Goal: Task Accomplishment & Management: Manage account settings

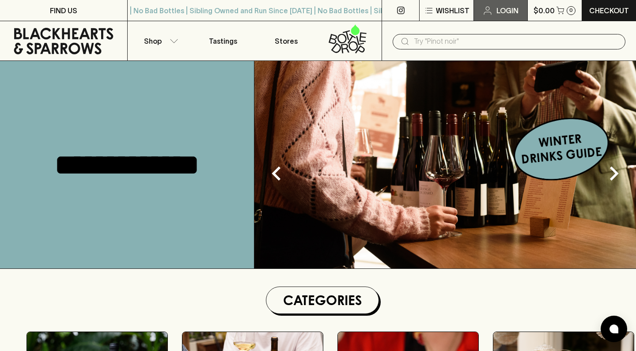
click at [488, 11] on icon at bounding box center [487, 10] width 11 height 11
click at [496, 10] on p "Login" at bounding box center [507, 10] width 22 height 11
click at [481, 15] on link "Login" at bounding box center [500, 10] width 53 height 21
click at [483, 8] on icon at bounding box center [487, 10] width 11 height 11
click at [501, 15] on p "Login" at bounding box center [507, 10] width 22 height 11
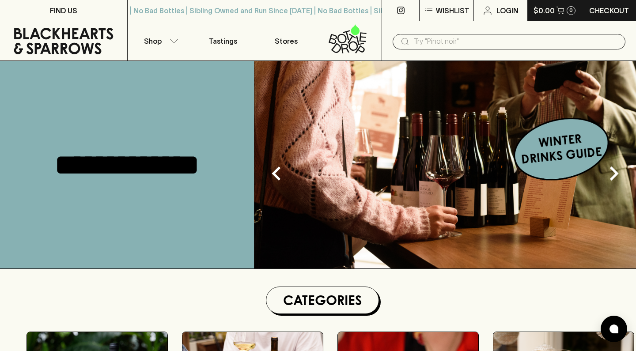
click at [563, 14] on button "$0.00 0" at bounding box center [555, 10] width 54 height 21
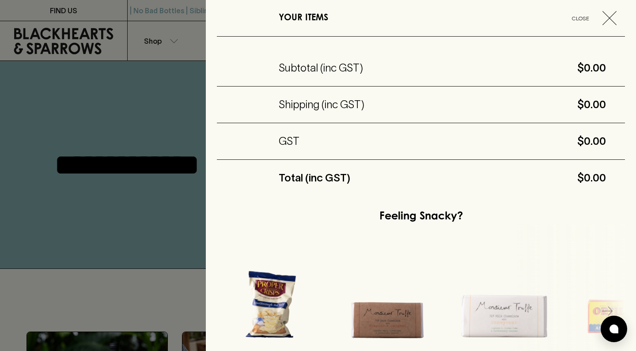
click at [603, 18] on icon "button" at bounding box center [609, 18] width 14 height 14
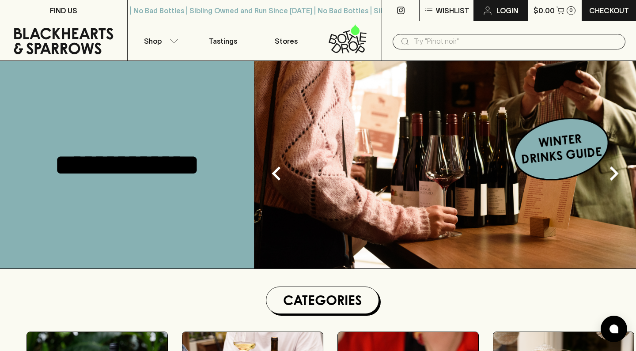
click at [489, 8] on icon at bounding box center [488, 8] width 4 height 4
click at [451, 8] on p "Wishlist" at bounding box center [453, 10] width 34 height 11
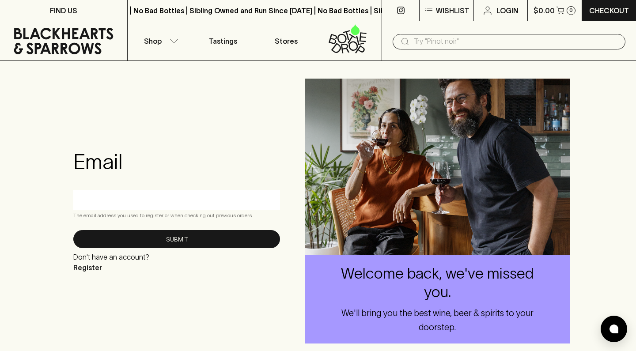
click at [168, 192] on div at bounding box center [176, 200] width 207 height 20
type input "[EMAIL_ADDRESS][DOMAIN_NAME]"
click at [177, 239] on button "Submit" at bounding box center [176, 239] width 207 height 18
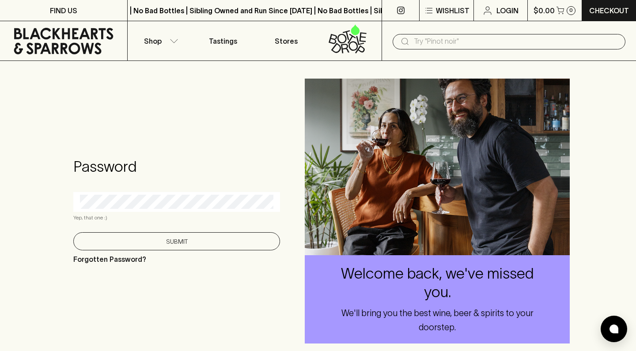
click at [224, 240] on button "Submit" at bounding box center [176, 241] width 207 height 18
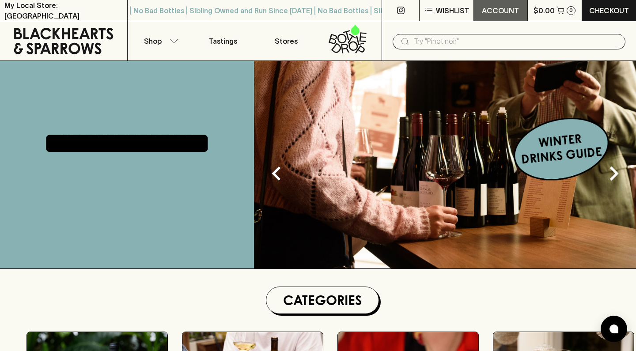
click at [505, 15] on p "ACCOUNT" at bounding box center [500, 10] width 37 height 11
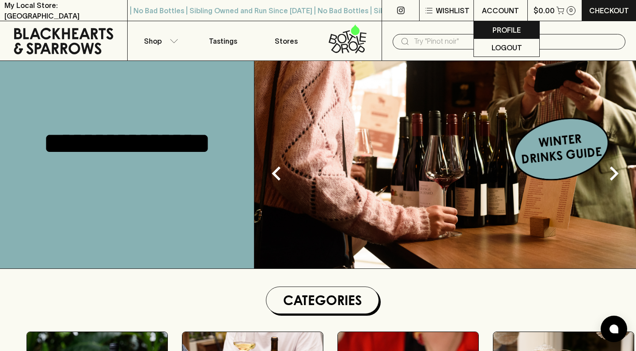
click at [499, 27] on p "Profile" at bounding box center [506, 30] width 28 height 11
